Goal: Use online tool/utility: Utilize a website feature to perform a specific function

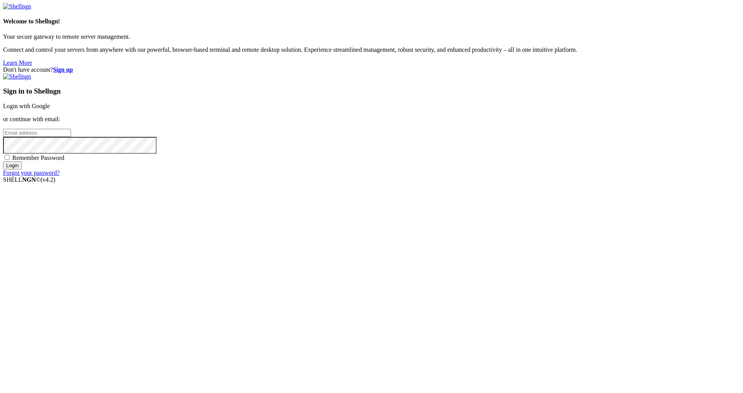
click at [50, 109] on link "Login with Google" at bounding box center [26, 106] width 47 height 7
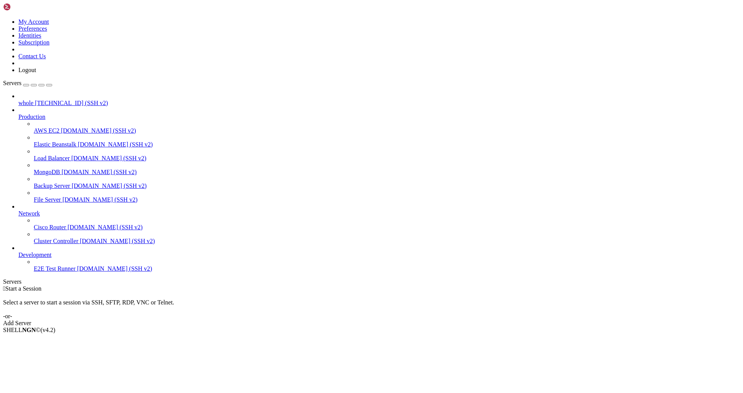
click at [33, 100] on span "whole" at bounding box center [25, 103] width 15 height 7
click at [43, 100] on span "[TECHNICAL_ID] (SSH v2)" at bounding box center [71, 103] width 73 height 7
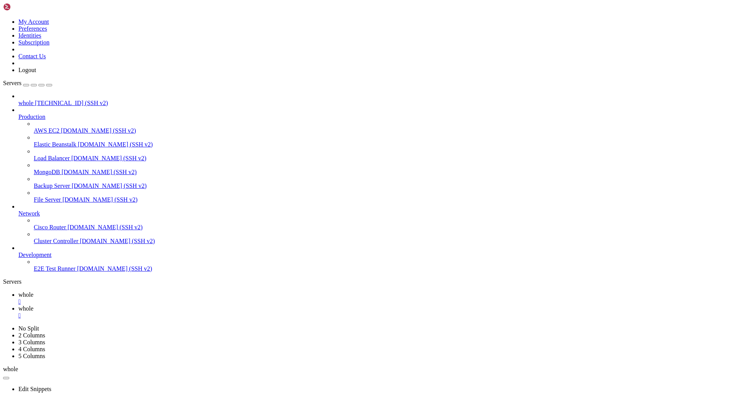
click at [33, 291] on span "whole" at bounding box center [25, 294] width 15 height 7
drag, startPoint x: 125, startPoint y: 629, endPoint x: 198, endPoint y: 628, distance: 72.1
click at [33, 305] on span "whole" at bounding box center [25, 308] width 15 height 7
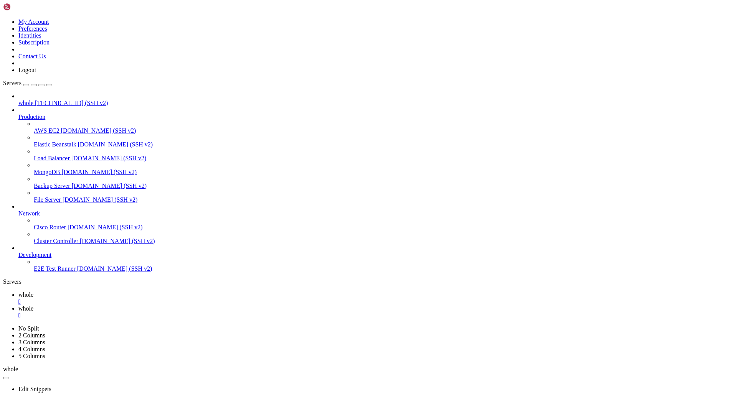
type input "/home/customer"
click at [33, 291] on span "whole" at bounding box center [25, 294] width 15 height 7
drag, startPoint x: 126, startPoint y: 630, endPoint x: 196, endPoint y: 632, distance: 70.6
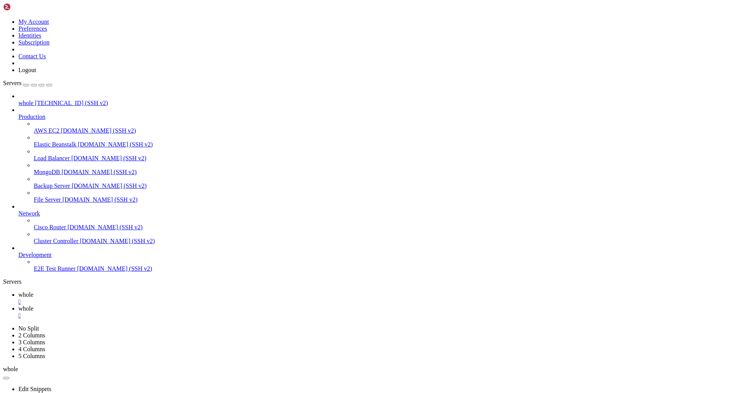
drag, startPoint x: 133, startPoint y: 577, endPoint x: 53, endPoint y: 558, distance: 82.0
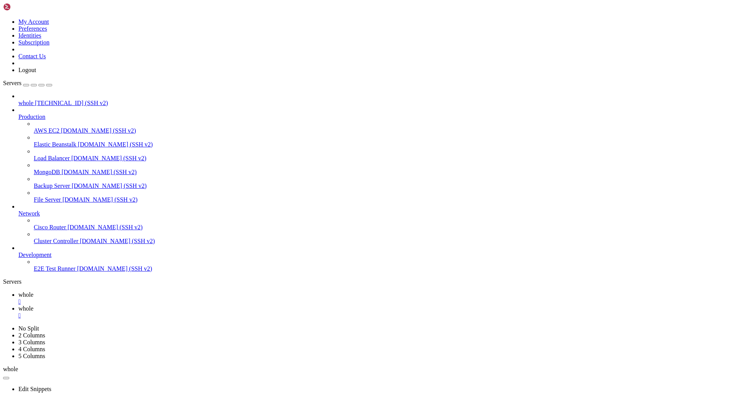
scroll to position [248, 0]
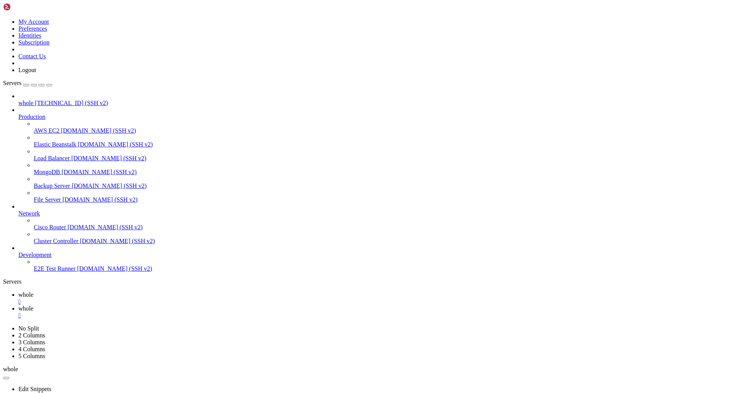
scroll to position [743, 0]
drag, startPoint x: 20, startPoint y: 566, endPoint x: 64, endPoint y: 570, distance: 44.2
